Goal: Transaction & Acquisition: Purchase product/service

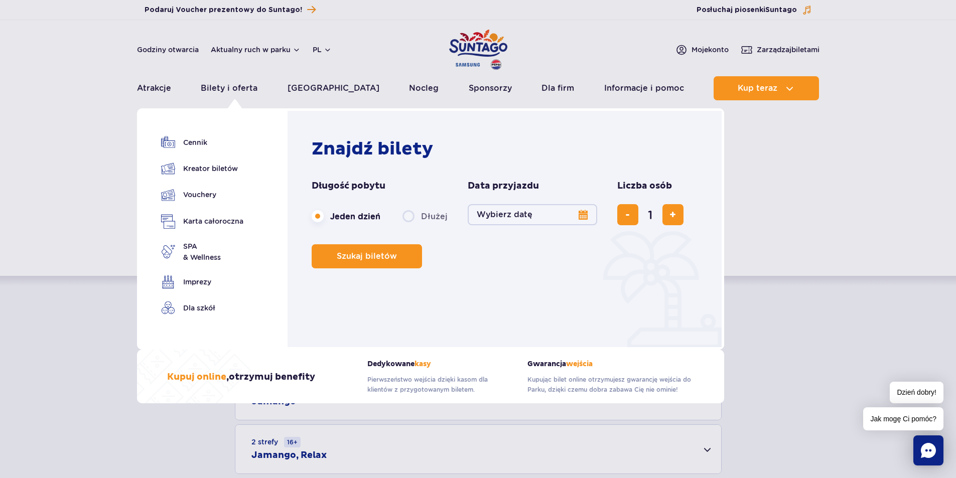
click at [501, 216] on button "Wybierz datę" at bounding box center [533, 214] width 130 height 21
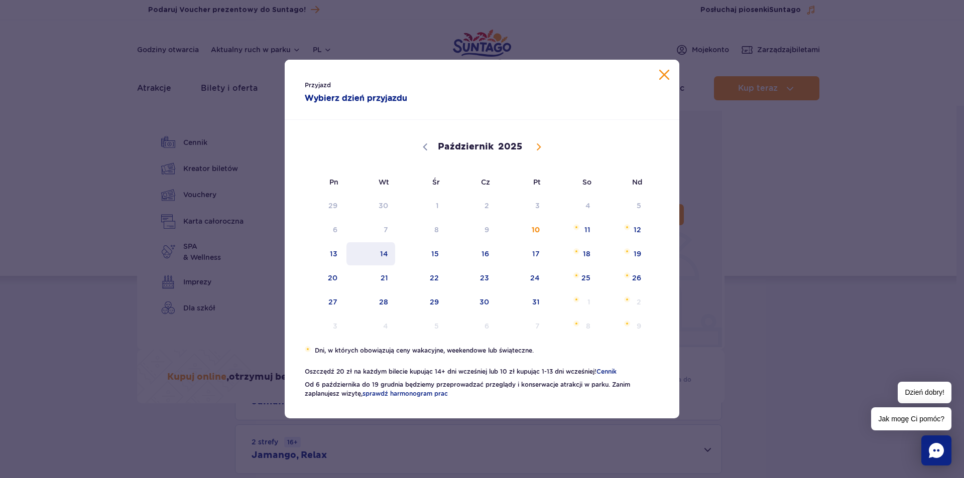
click at [387, 253] on span "14" at bounding box center [370, 254] width 51 height 23
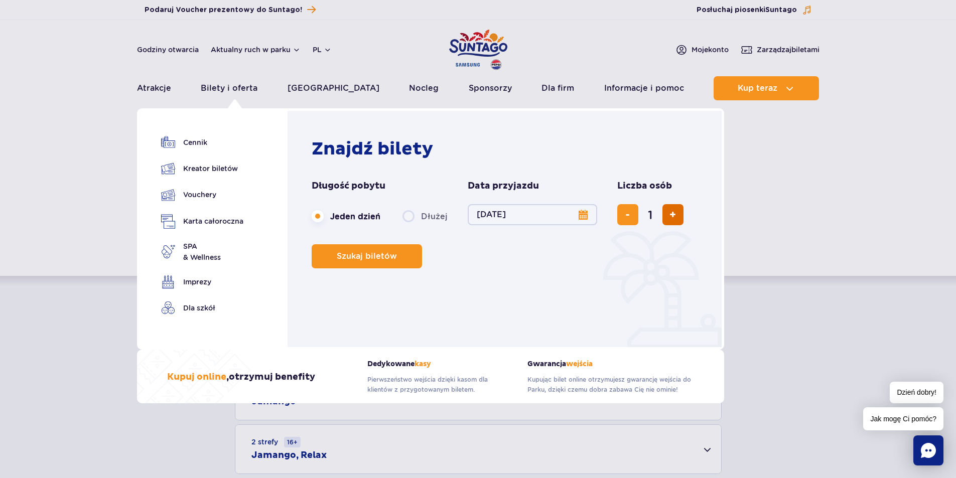
click at [671, 222] on button "dodaj bilet" at bounding box center [673, 214] width 21 height 21
type input "2"
click at [671, 222] on button "dodaj bilet" at bounding box center [673, 214] width 21 height 21
type input "3"
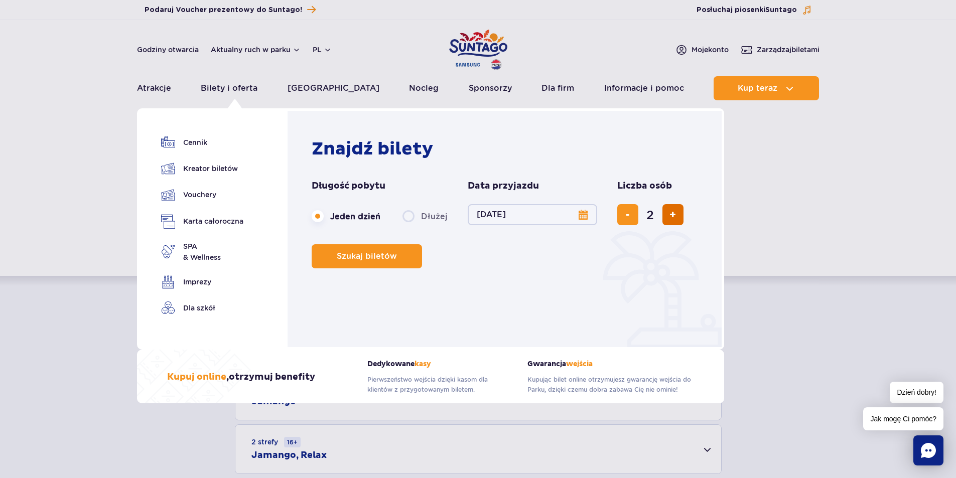
type input "3"
click at [671, 222] on button "dodaj bilet" at bounding box center [673, 214] width 21 height 21
type input "4"
click at [407, 256] on button "Szukaj biletów" at bounding box center [367, 257] width 110 height 24
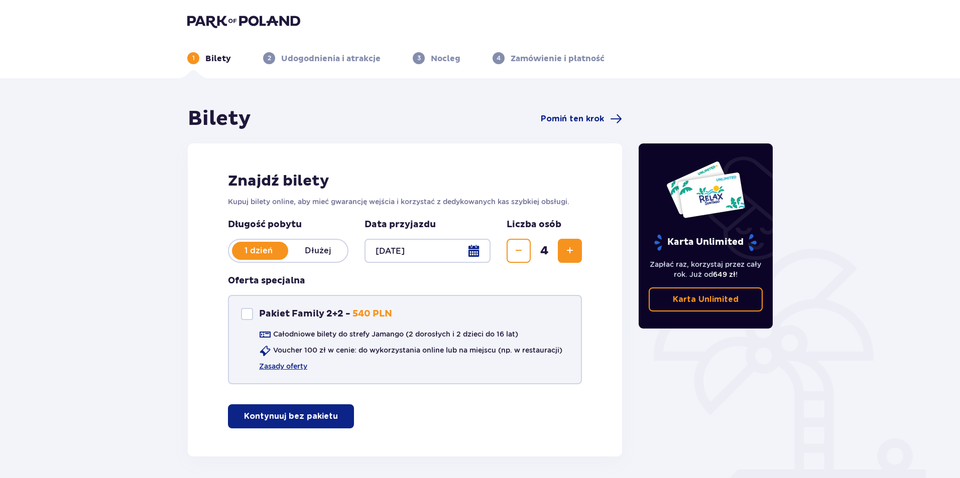
scroll to position [39, 0]
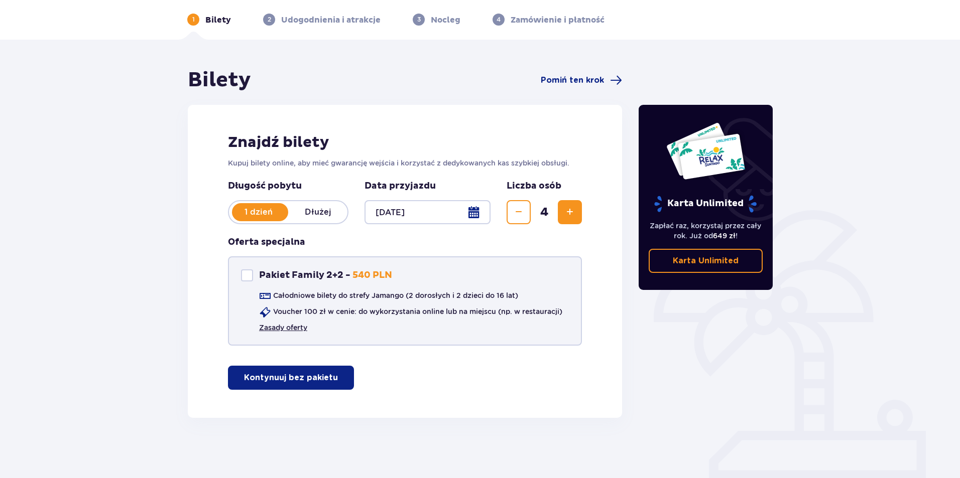
click at [294, 330] on link "Zasady oferty" at bounding box center [283, 328] width 48 height 10
click at [707, 258] on p "Karta Unlimited" at bounding box center [706, 261] width 66 height 11
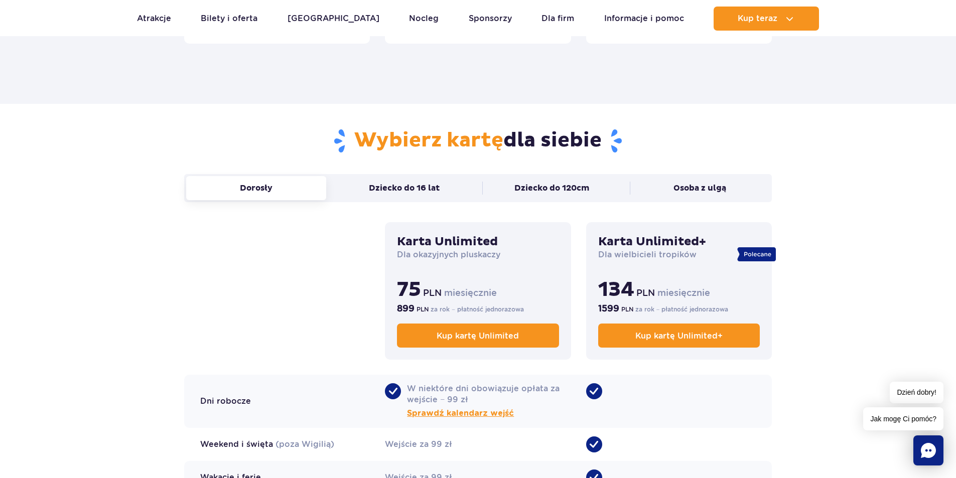
scroll to position [653, 0]
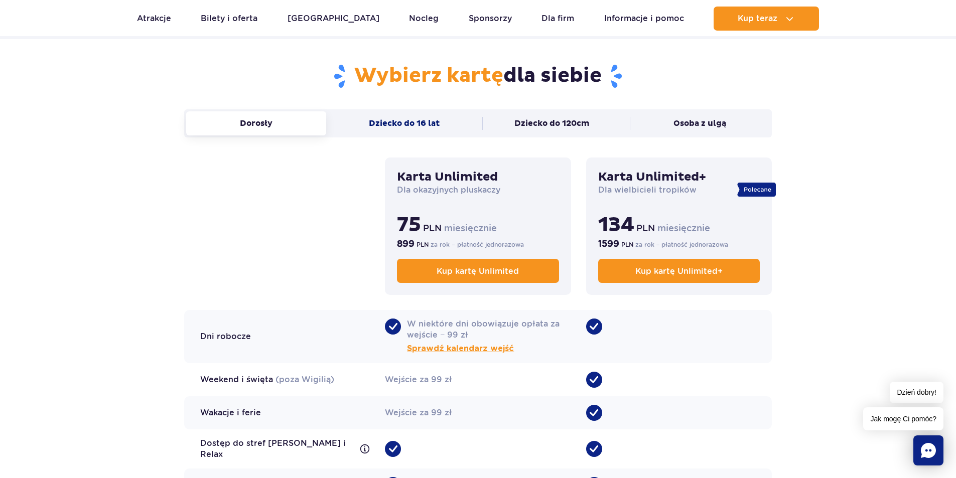
click at [396, 126] on button "Dziecko do 16 lat" at bounding box center [404, 123] width 140 height 24
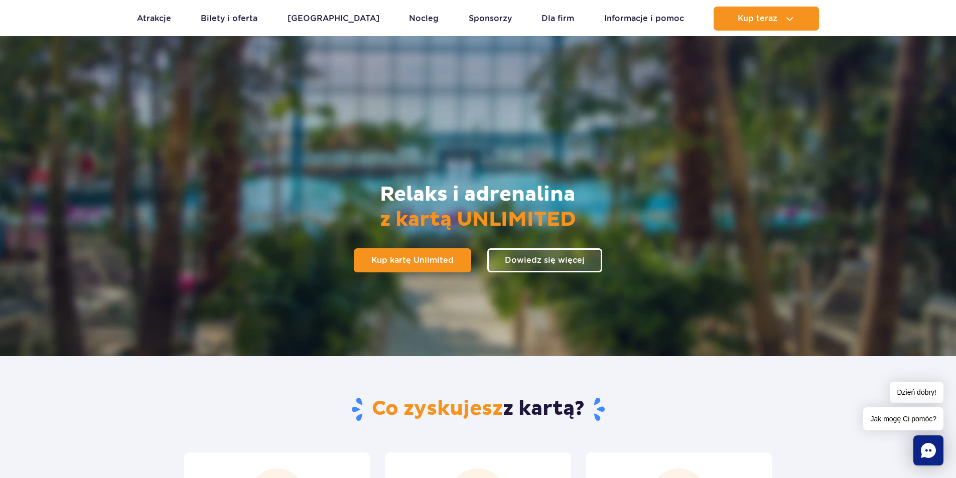
scroll to position [0, 0]
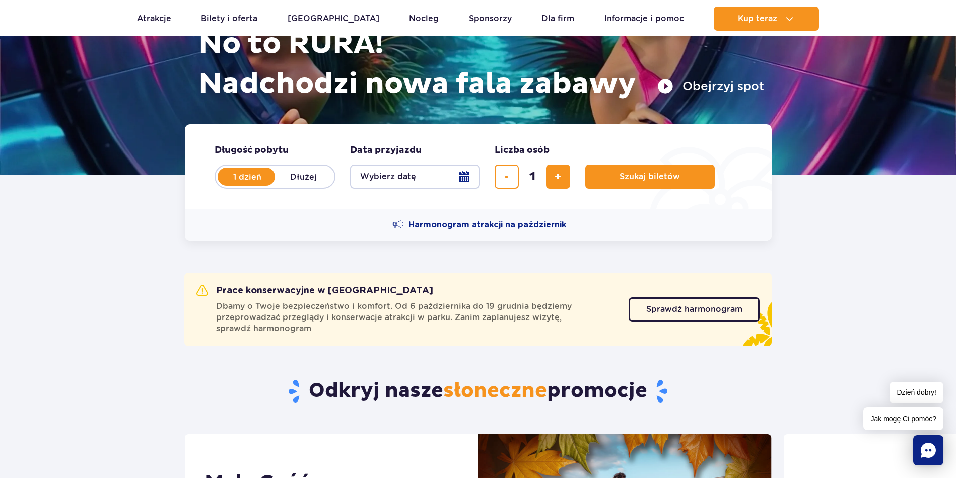
scroll to position [151, 0]
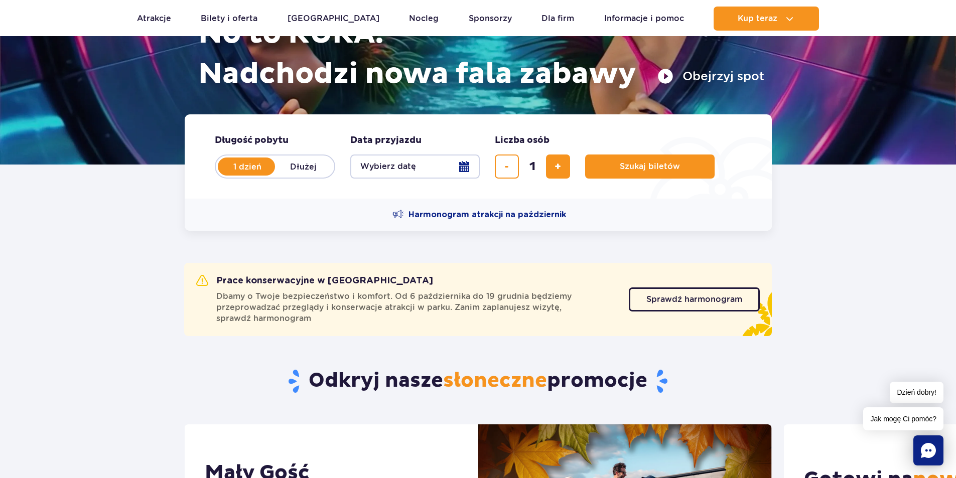
click at [434, 170] on button "Wybierz datę" at bounding box center [415, 167] width 130 height 24
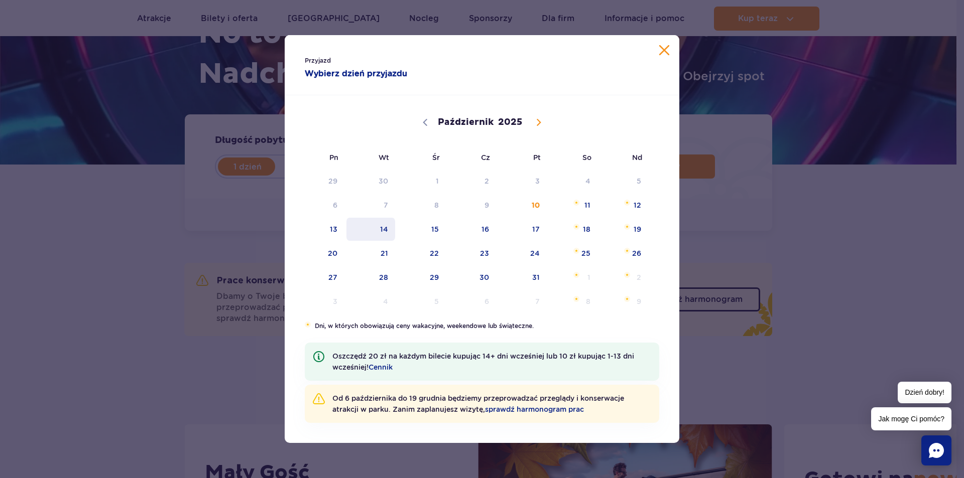
click at [385, 228] on span "14" at bounding box center [370, 229] width 51 height 23
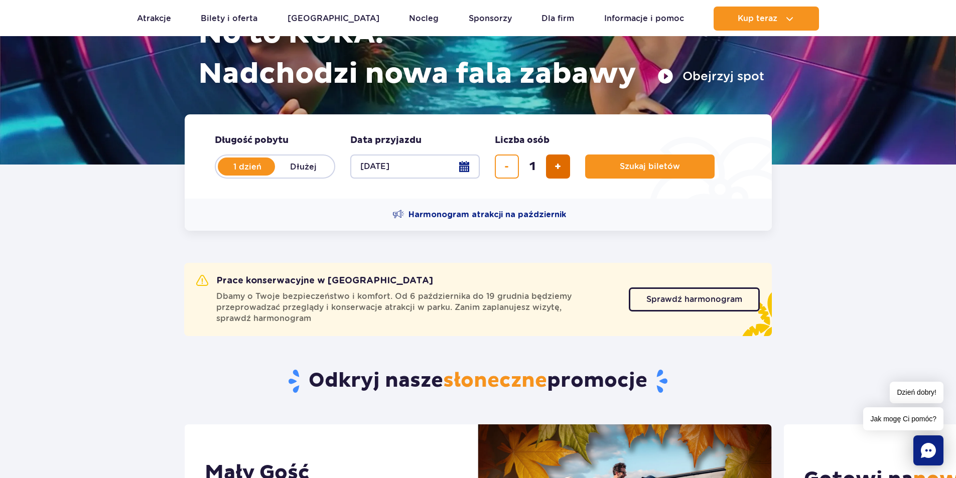
click at [566, 169] on button "dodaj bilet" at bounding box center [558, 167] width 24 height 24
type input "4"
click at [634, 171] on span "Szukaj biletów" at bounding box center [646, 166] width 60 height 9
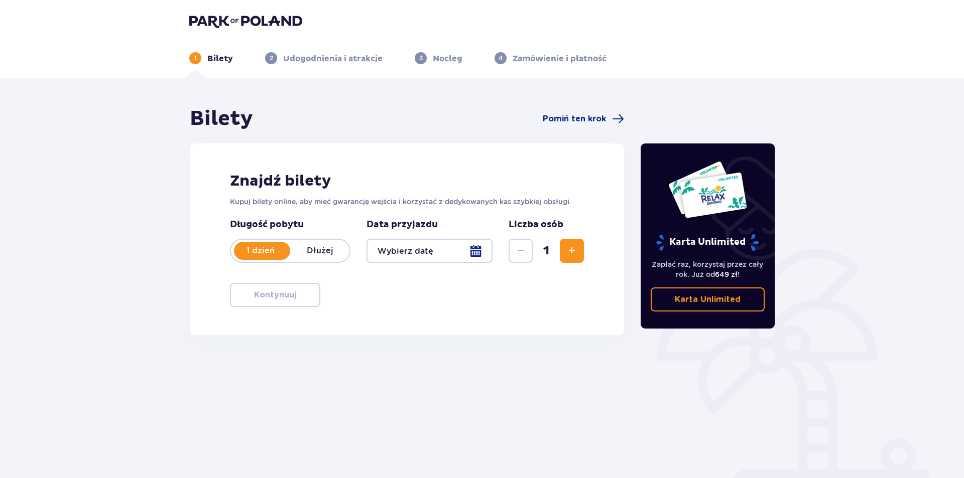
type input "[DATE]"
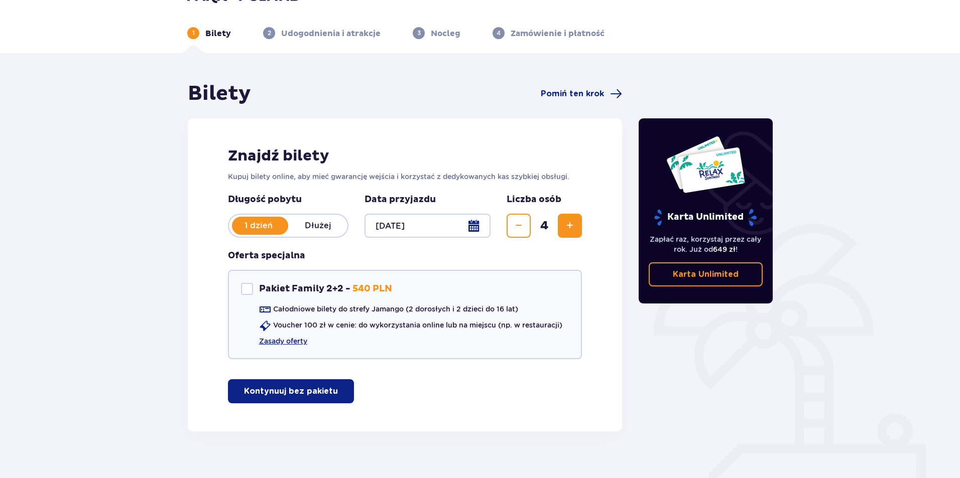
scroll to position [39, 0]
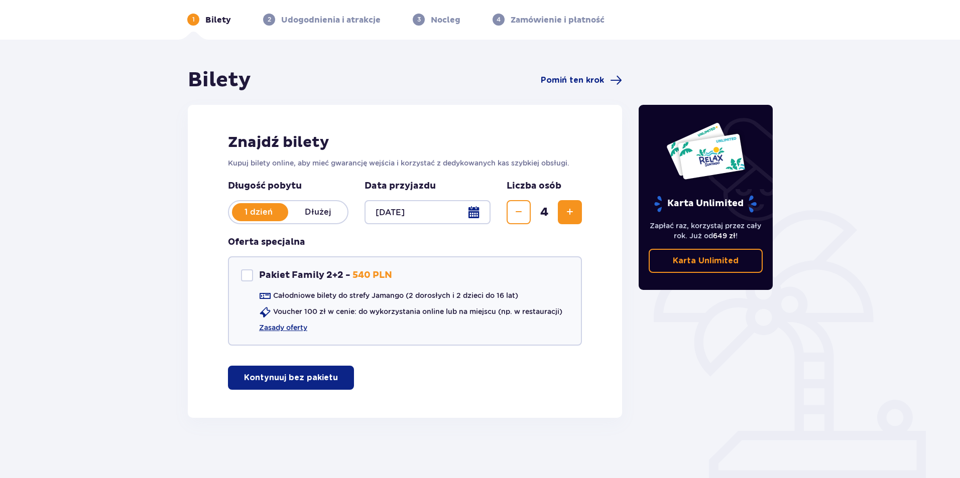
click at [296, 380] on p "Kontynuuj bez pakietu" at bounding box center [291, 378] width 94 height 11
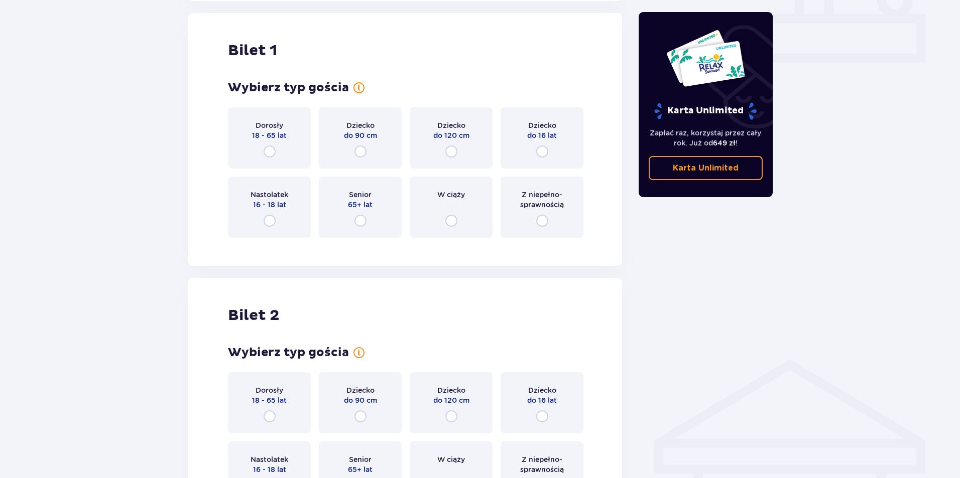
scroll to position [457, 0]
click at [546, 150] on input "radio" at bounding box center [542, 151] width 12 height 12
radio input "true"
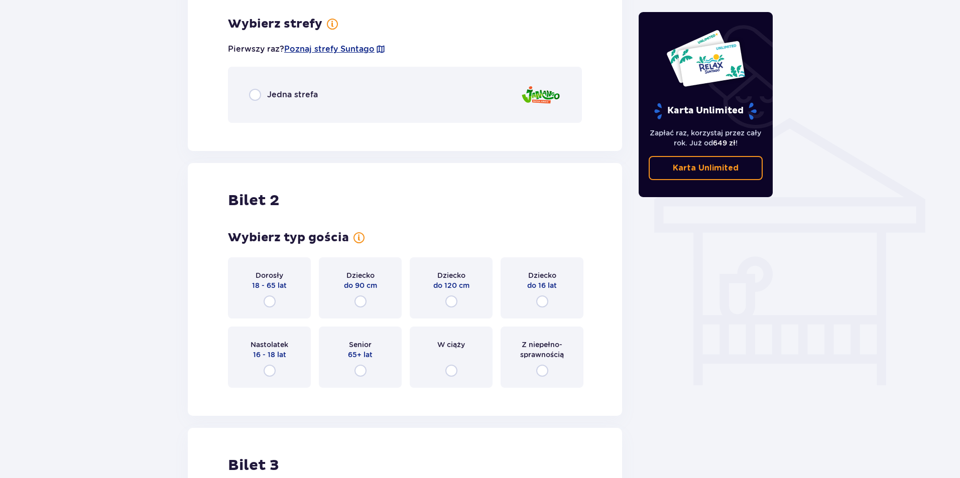
scroll to position [702, 0]
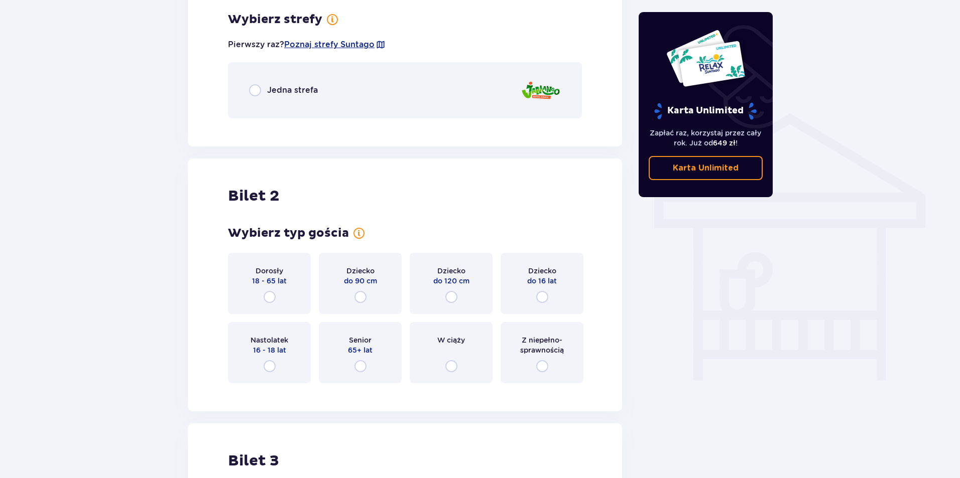
click at [256, 88] on input "radio" at bounding box center [255, 90] width 12 height 12
radio input "true"
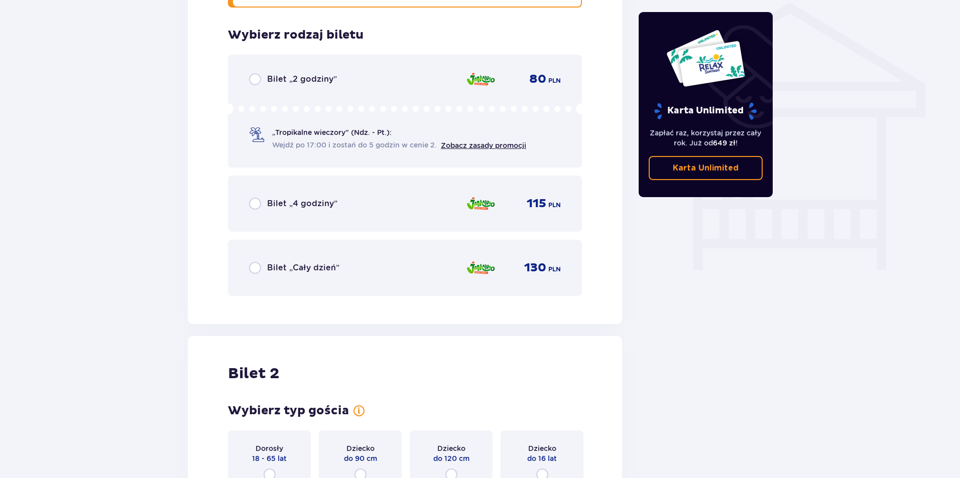
scroll to position [828, 0]
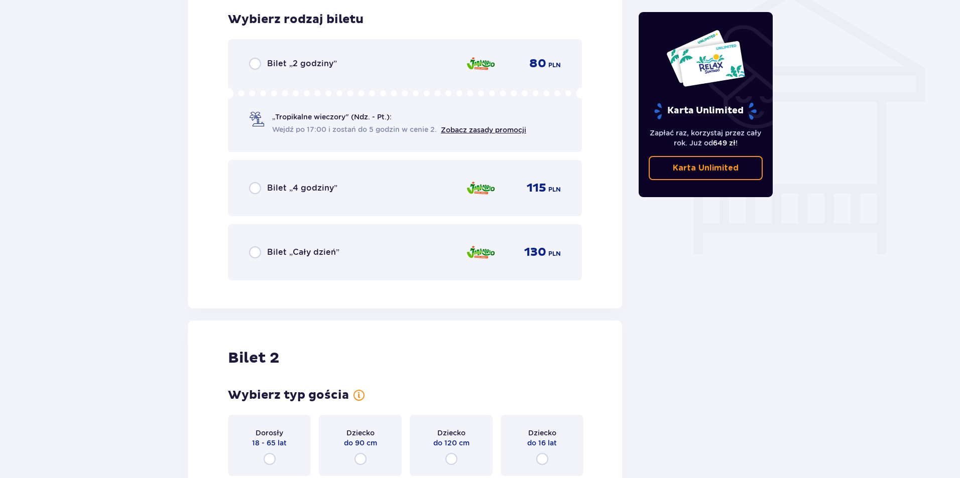
click at [254, 252] on input "radio" at bounding box center [255, 253] width 12 height 12
radio input "true"
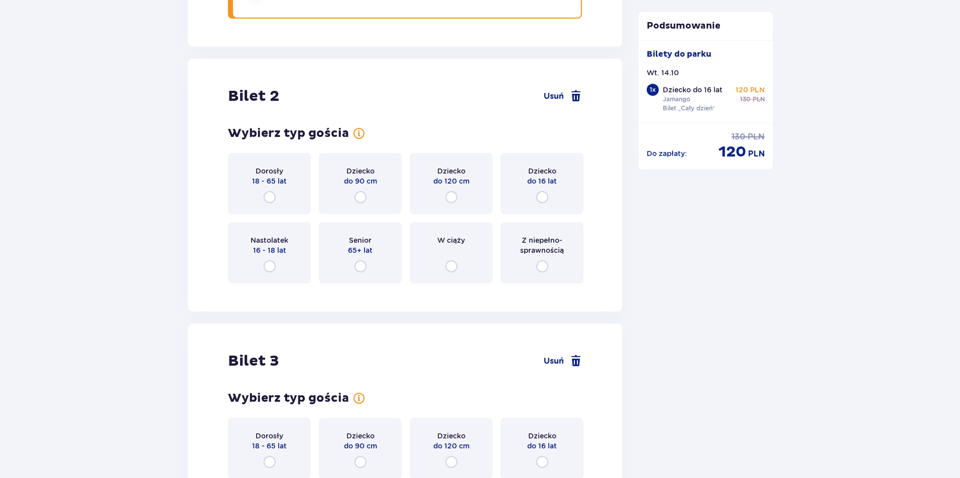
scroll to position [1137, 0]
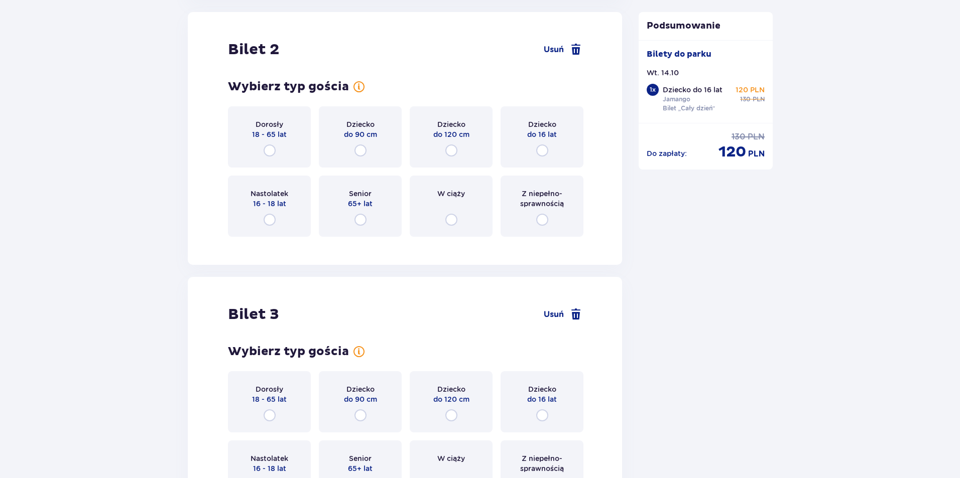
click at [549, 151] on div "Dziecko do 16 lat" at bounding box center [542, 136] width 83 height 61
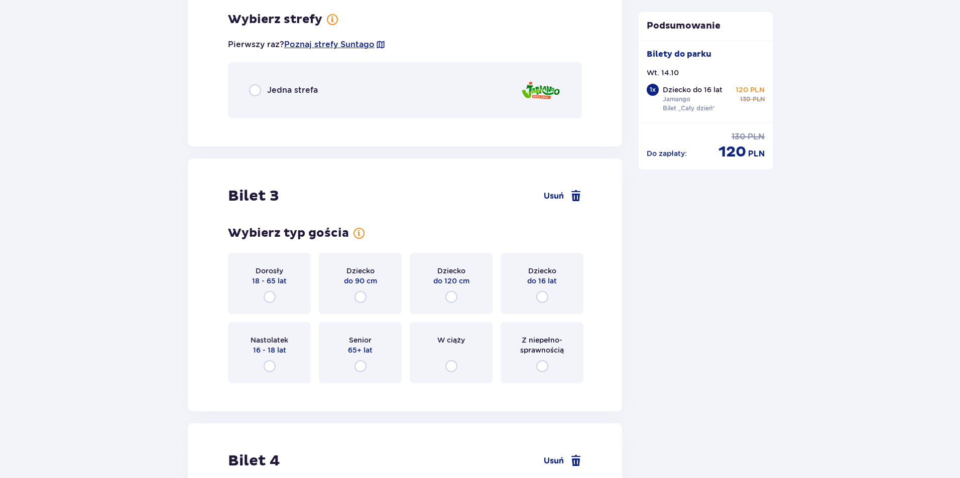
click at [258, 98] on div "Jedna strefa" at bounding box center [405, 90] width 354 height 56
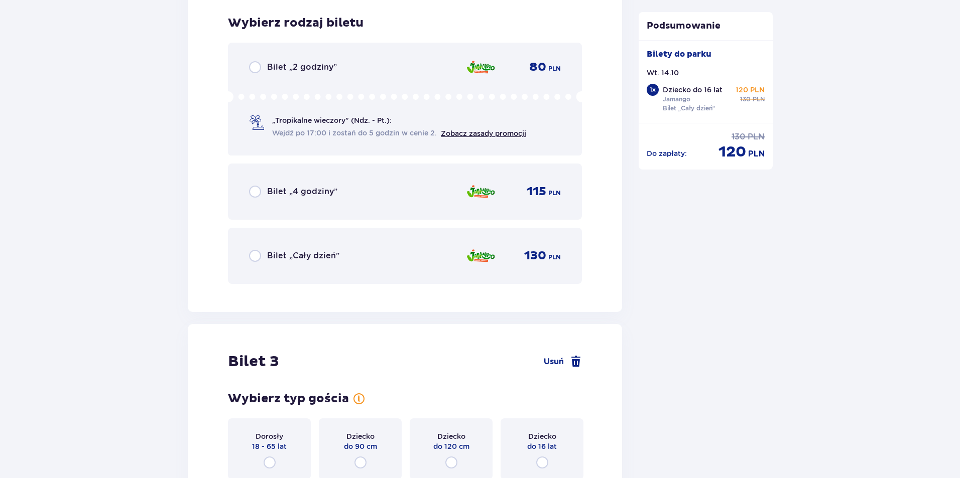
scroll to position [1509, 0]
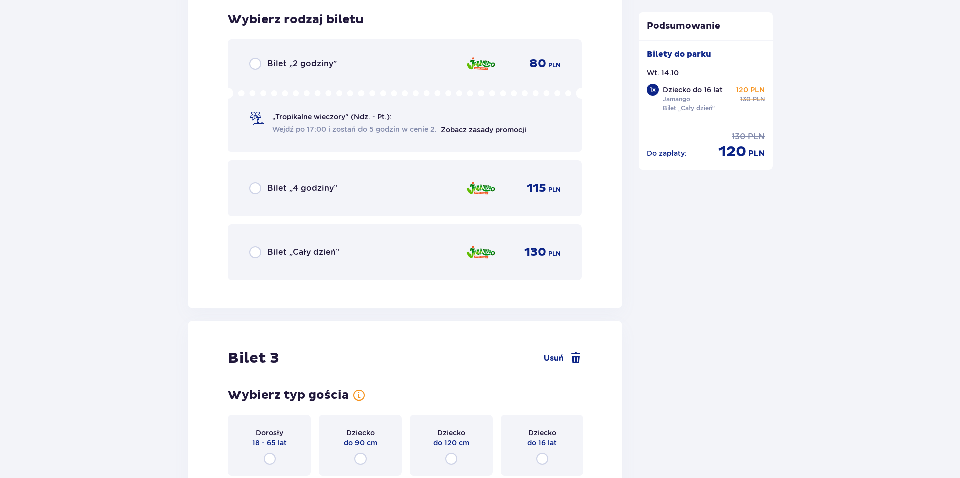
click at [258, 247] on input "radio" at bounding box center [255, 253] width 12 height 12
radio input "true"
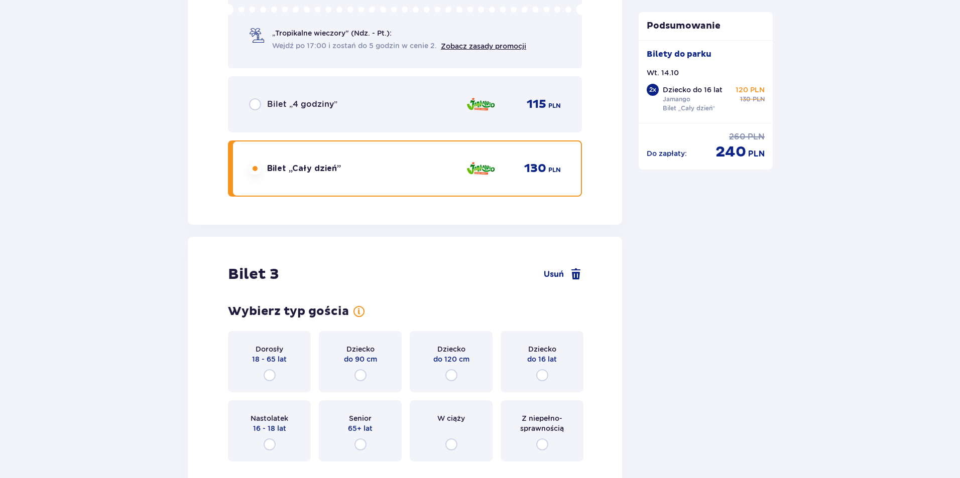
scroll to position [1818, 0]
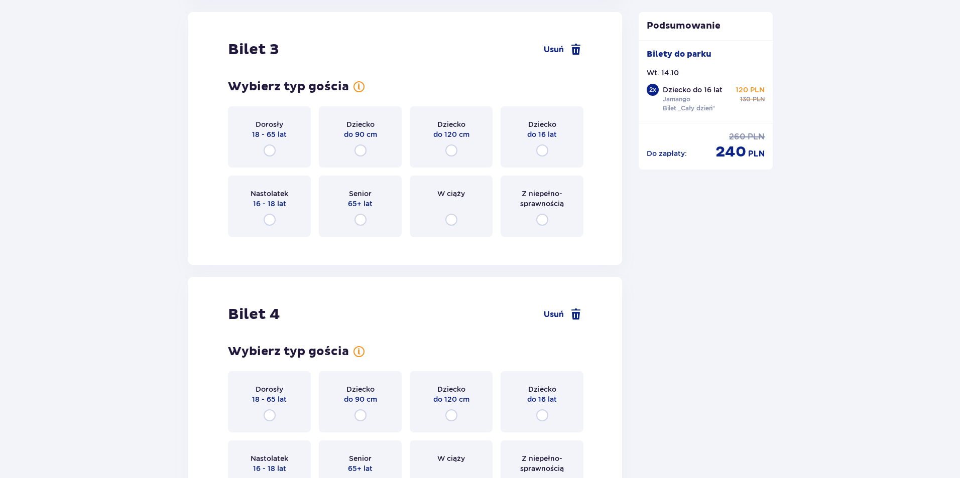
click at [272, 148] on input "radio" at bounding box center [270, 151] width 12 height 12
radio input "true"
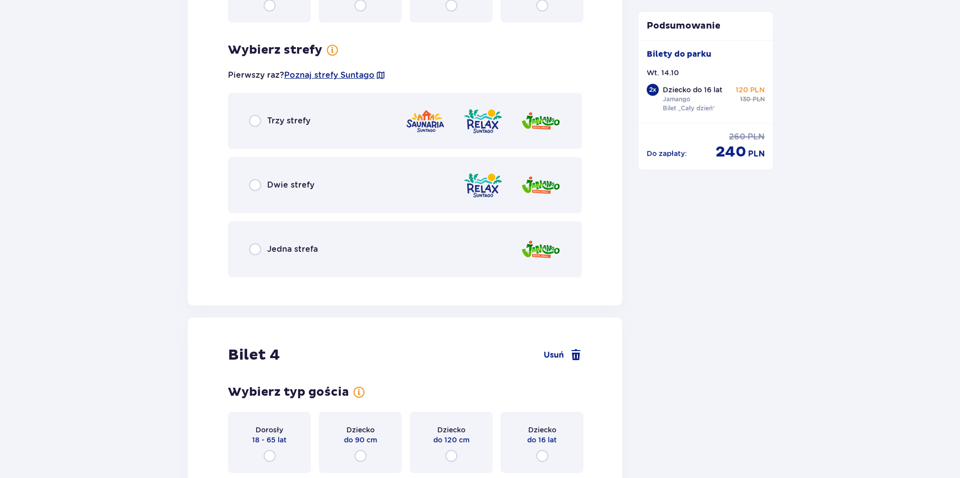
scroll to position [2063, 0]
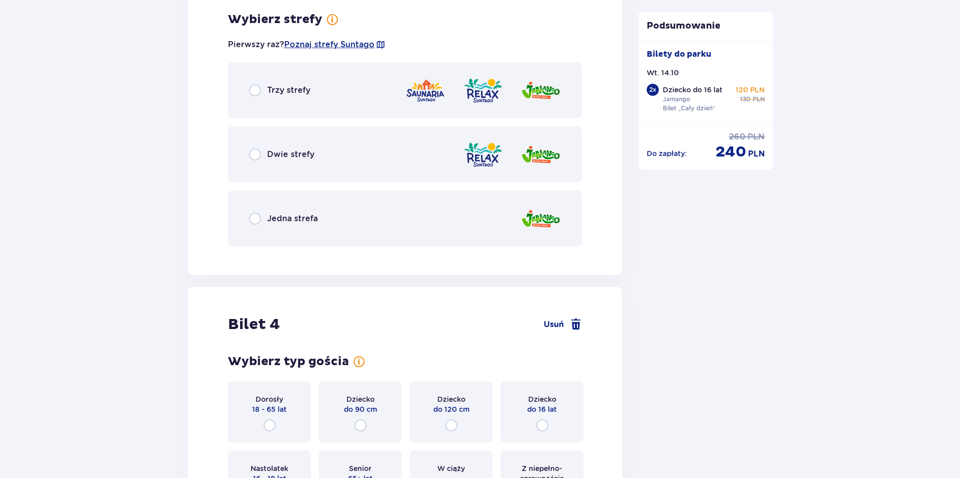
click at [256, 221] on input "radio" at bounding box center [255, 219] width 12 height 12
radio input "true"
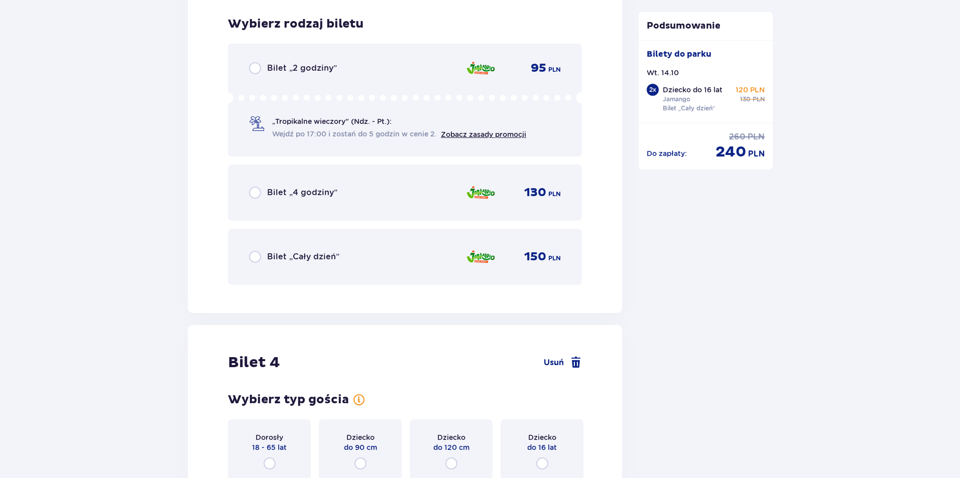
scroll to position [2318, 0]
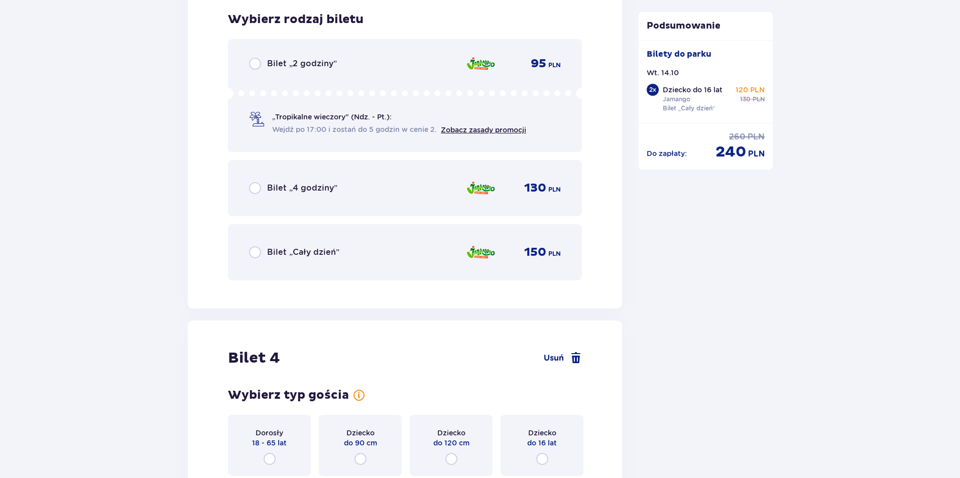
click at [256, 254] on input "radio" at bounding box center [255, 253] width 12 height 12
radio input "true"
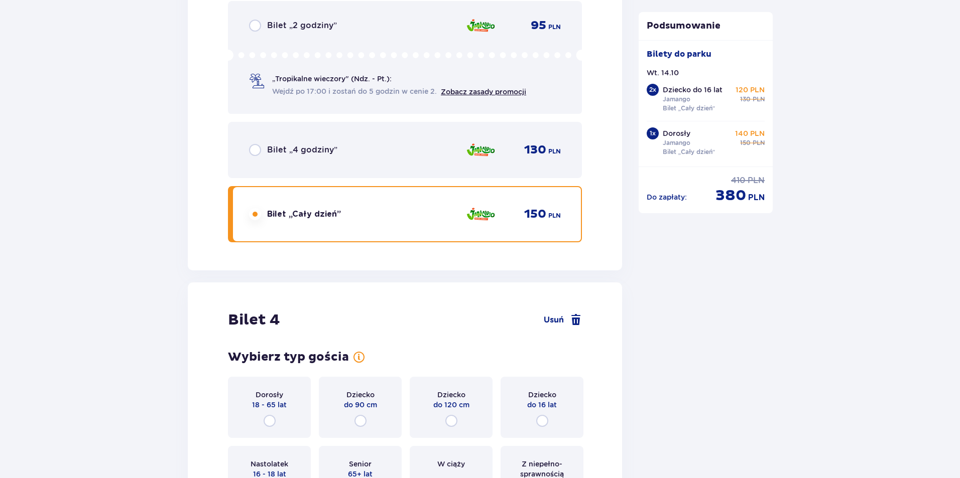
scroll to position [2522, 0]
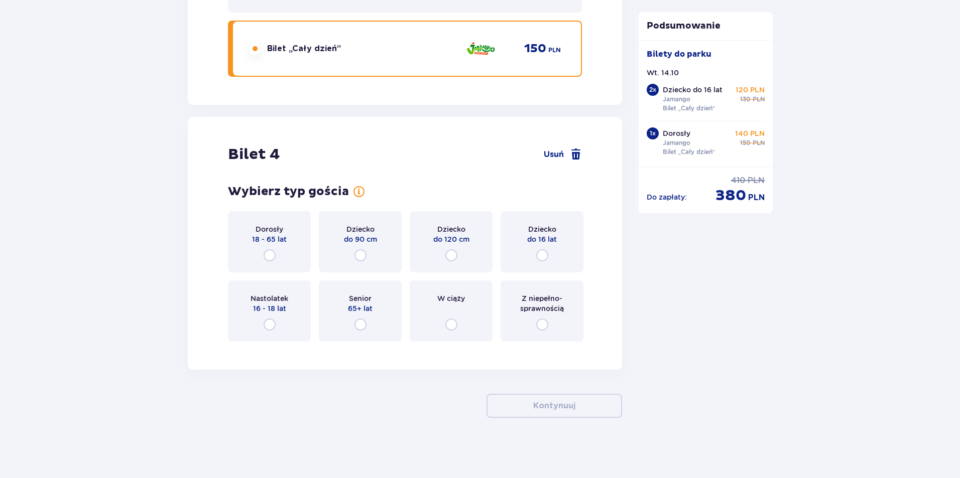
click at [273, 251] on input "radio" at bounding box center [270, 256] width 12 height 12
radio input "true"
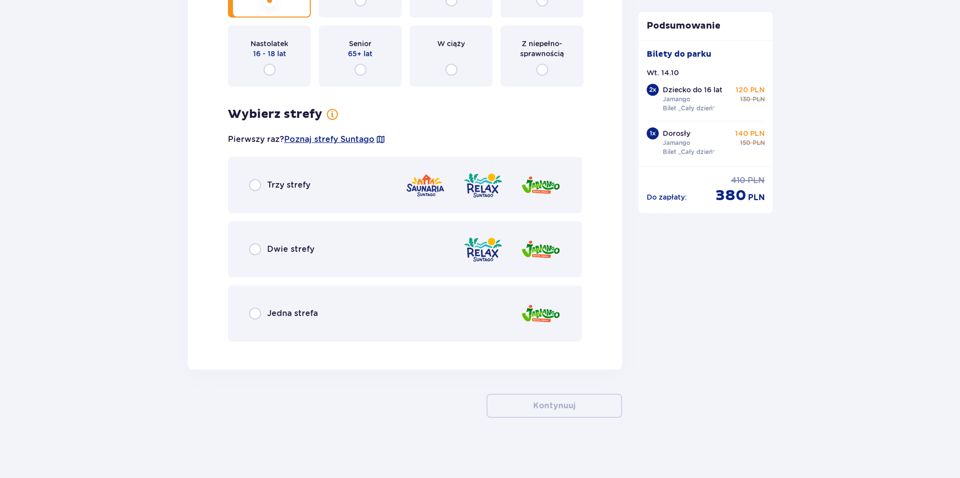
click at [259, 310] on input "radio" at bounding box center [255, 314] width 12 height 12
radio input "true"
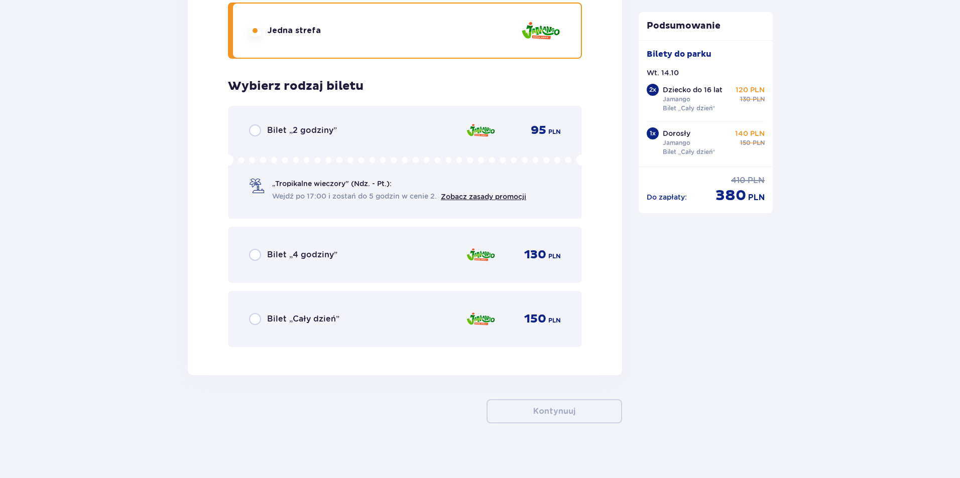
scroll to position [3065, 0]
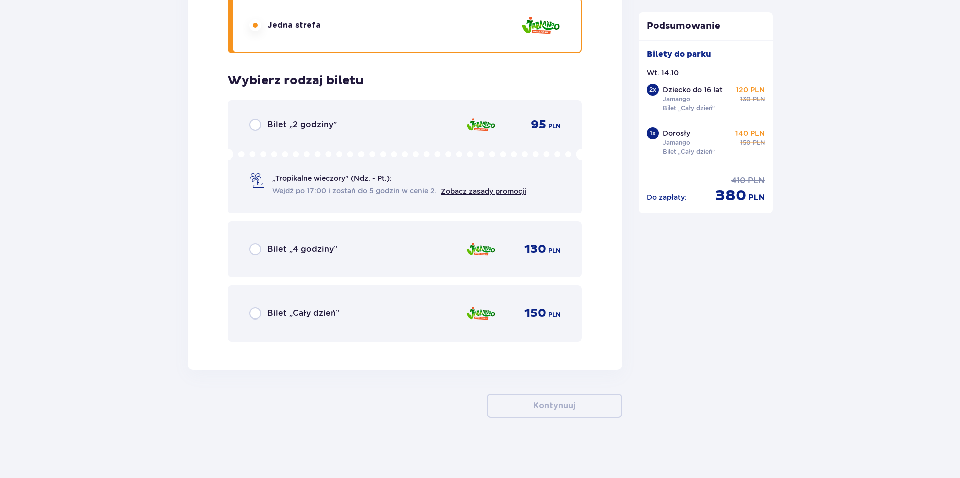
click at [256, 315] on input "radio" at bounding box center [255, 314] width 12 height 12
radio input "true"
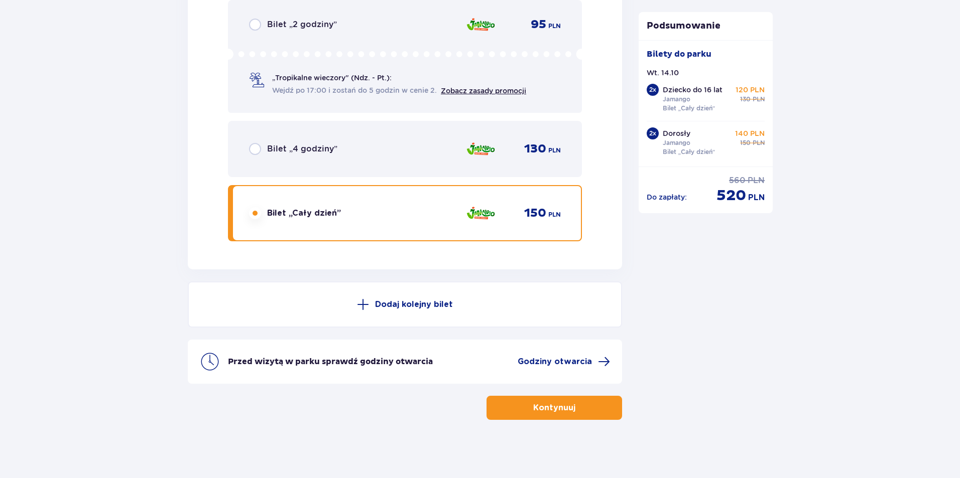
scroll to position [3168, 0]
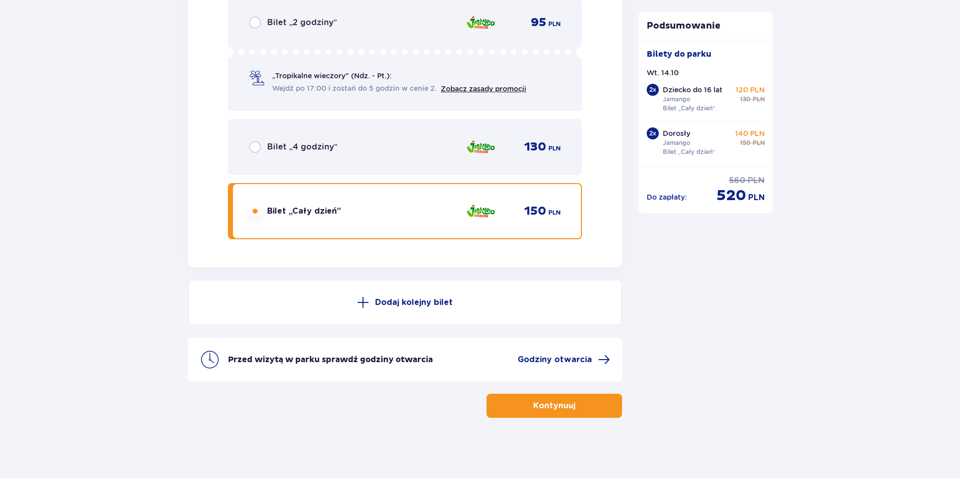
click at [561, 411] on p "Kontynuuj" at bounding box center [554, 406] width 42 height 11
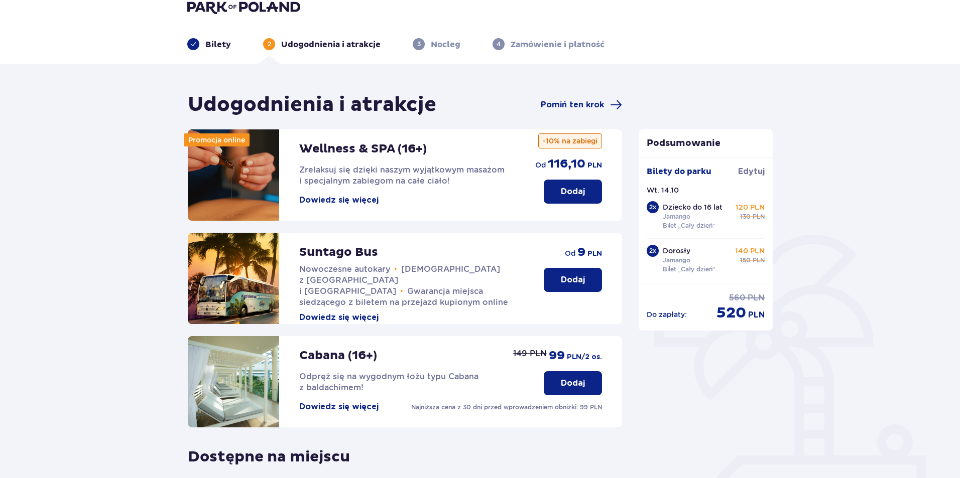
scroll to position [2, 0]
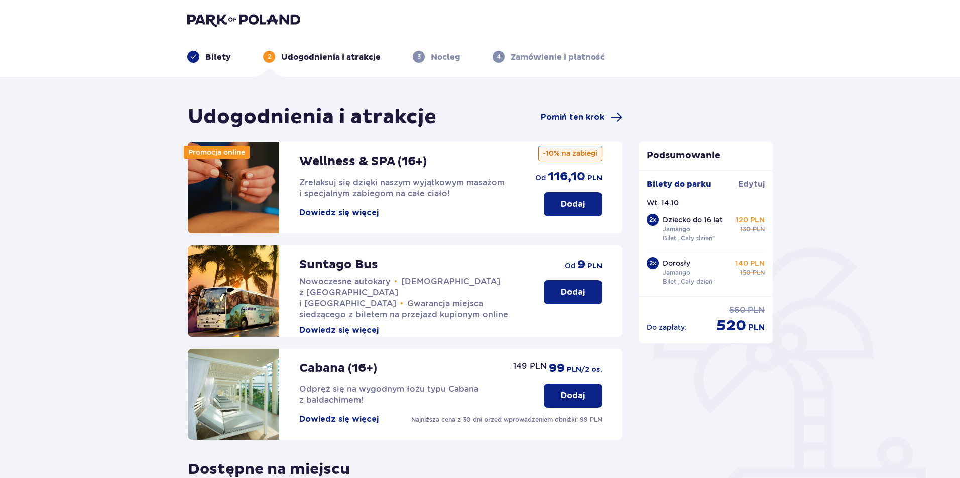
click at [215, 54] on p "Bilety" at bounding box center [218, 57] width 26 height 11
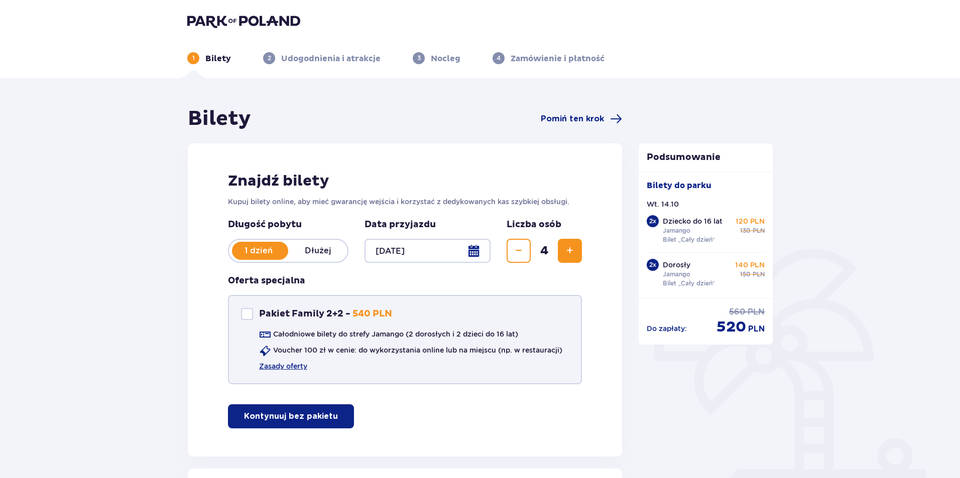
click at [244, 318] on div "Pakiet Family 2+2" at bounding box center [247, 314] width 12 height 12
checkbox input "true"
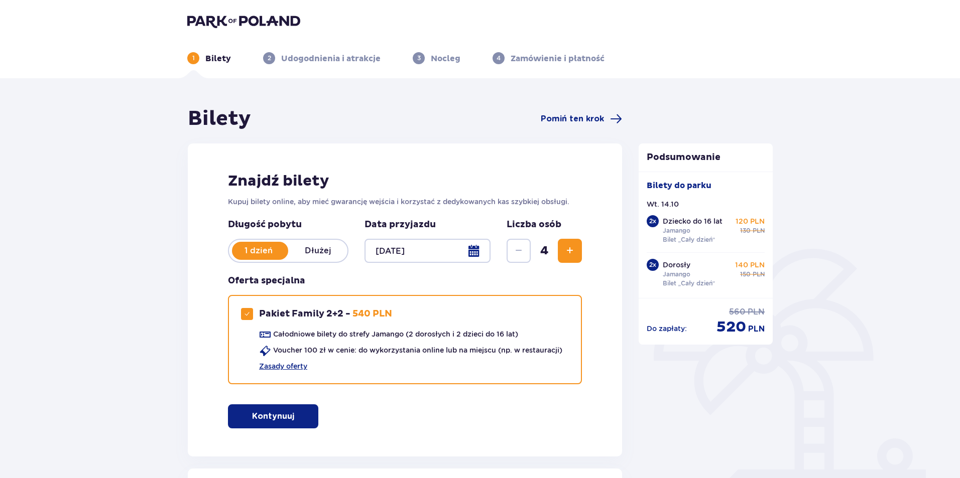
click at [286, 412] on p "Kontynuuj" at bounding box center [273, 416] width 42 height 11
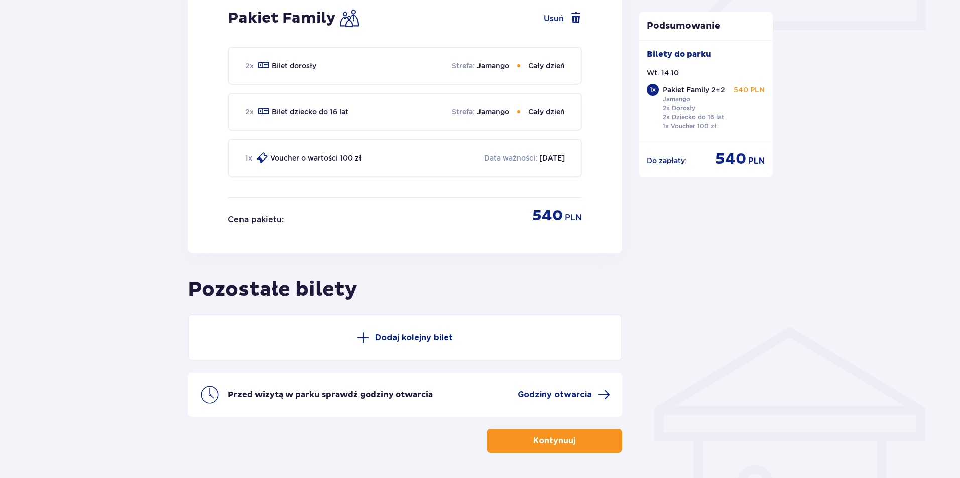
scroll to position [524, 0]
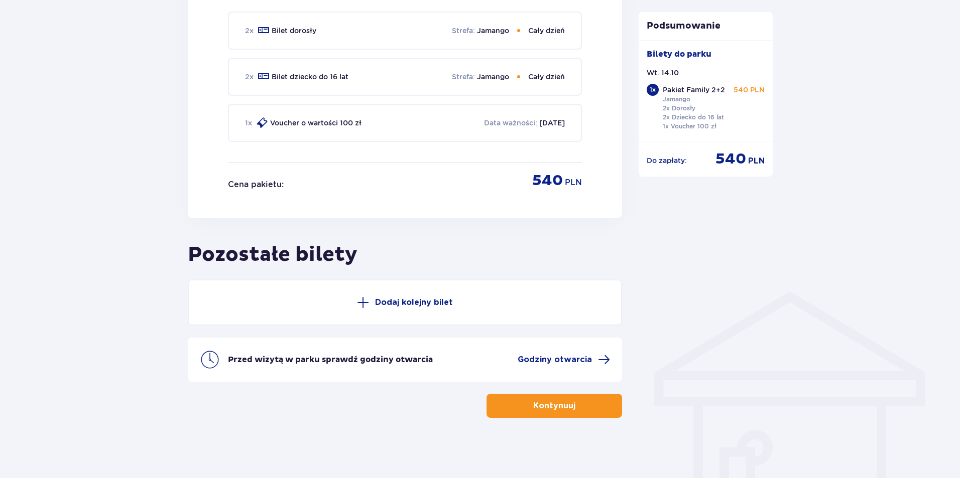
click at [533, 410] on p "Kontynuuj" at bounding box center [554, 406] width 42 height 11
